Goal: Navigation & Orientation: Find specific page/section

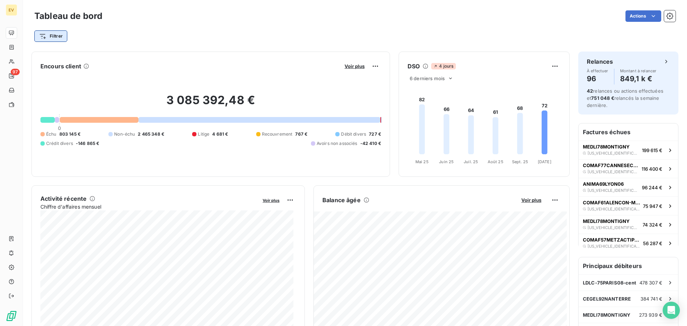
click at [57, 33] on html "EV 97 Tableau de bord Actions Filtrer Encours client Voir plus 3 085 392,48 € 0…" at bounding box center [343, 163] width 687 height 326
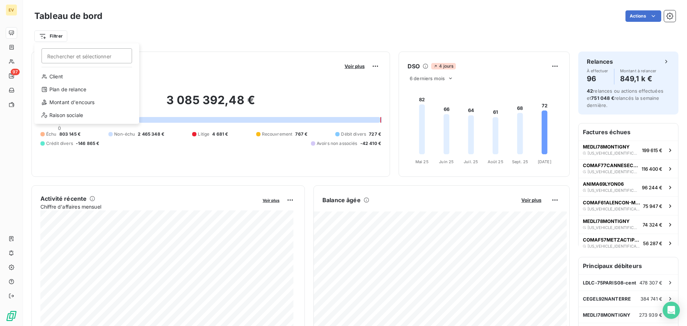
click at [58, 36] on html "EV 97 Tableau de bord Actions Filtrer Rechercher et sélectionner Client Plan de…" at bounding box center [343, 163] width 687 height 326
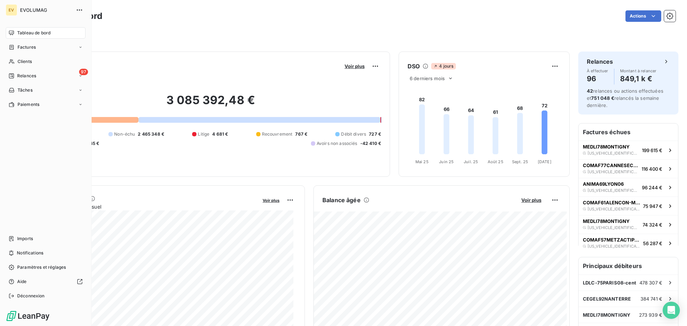
click at [29, 7] on span "EVOLUMAG" at bounding box center [46, 10] width 52 height 6
click at [35, 10] on span "EVOLUMAG" at bounding box center [46, 10] width 52 height 6
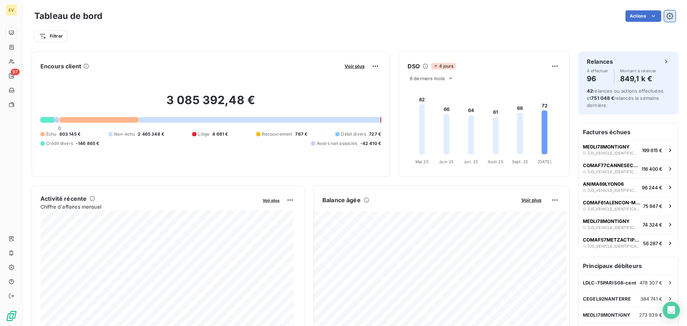
click at [669, 16] on icon "button" at bounding box center [670, 16] width 2 height 2
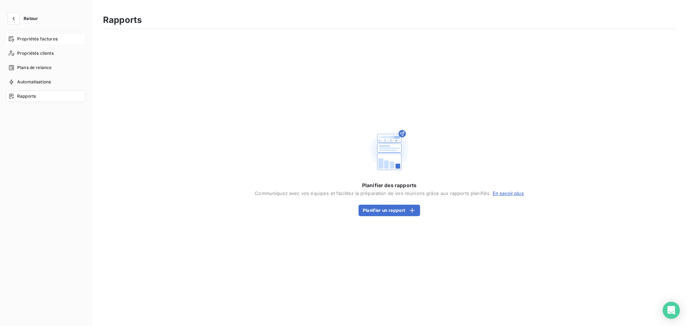
click at [45, 40] on span "Propriétés factures" at bounding box center [37, 39] width 40 height 6
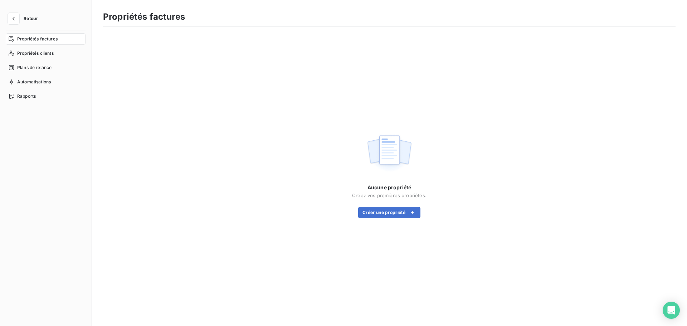
click at [30, 19] on span "Retour" at bounding box center [31, 18] width 14 height 4
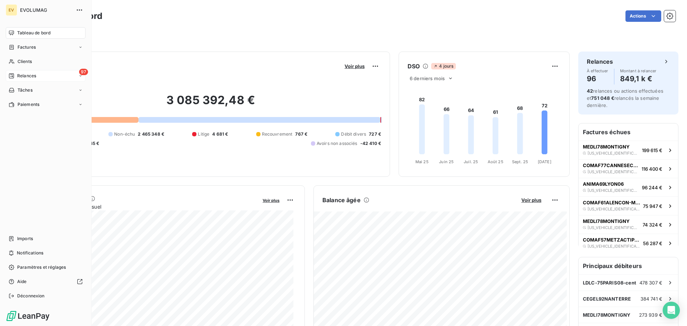
click at [38, 76] on div "97 Relances" at bounding box center [46, 75] width 80 height 11
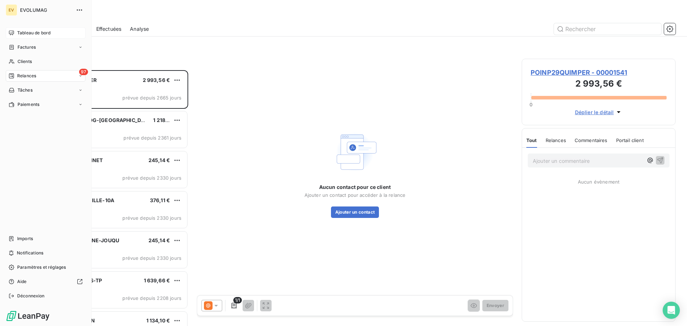
click at [36, 31] on span "Tableau de bord" at bounding box center [33, 33] width 33 height 6
